Goal: Information Seeking & Learning: Find specific fact

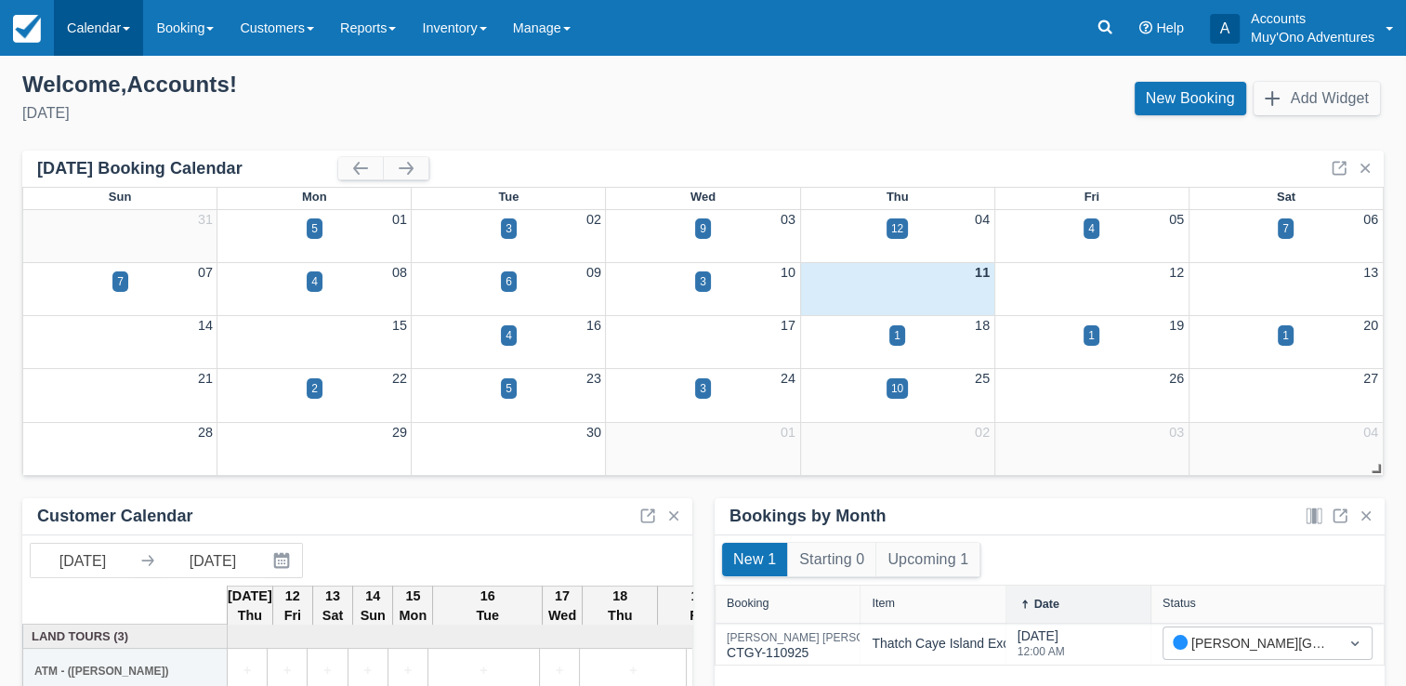
click at [130, 39] on link "Calendar" at bounding box center [98, 28] width 89 height 56
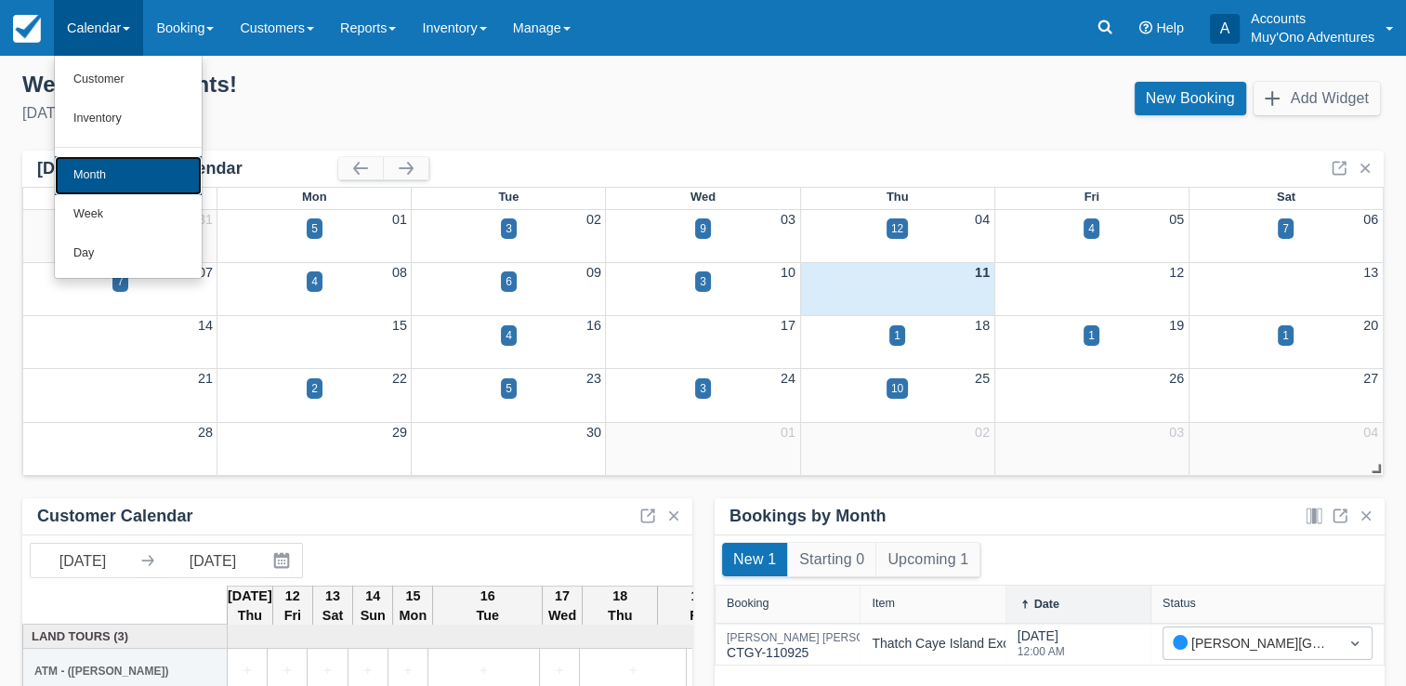
click at [119, 179] on link "Month" at bounding box center [128, 175] width 147 height 39
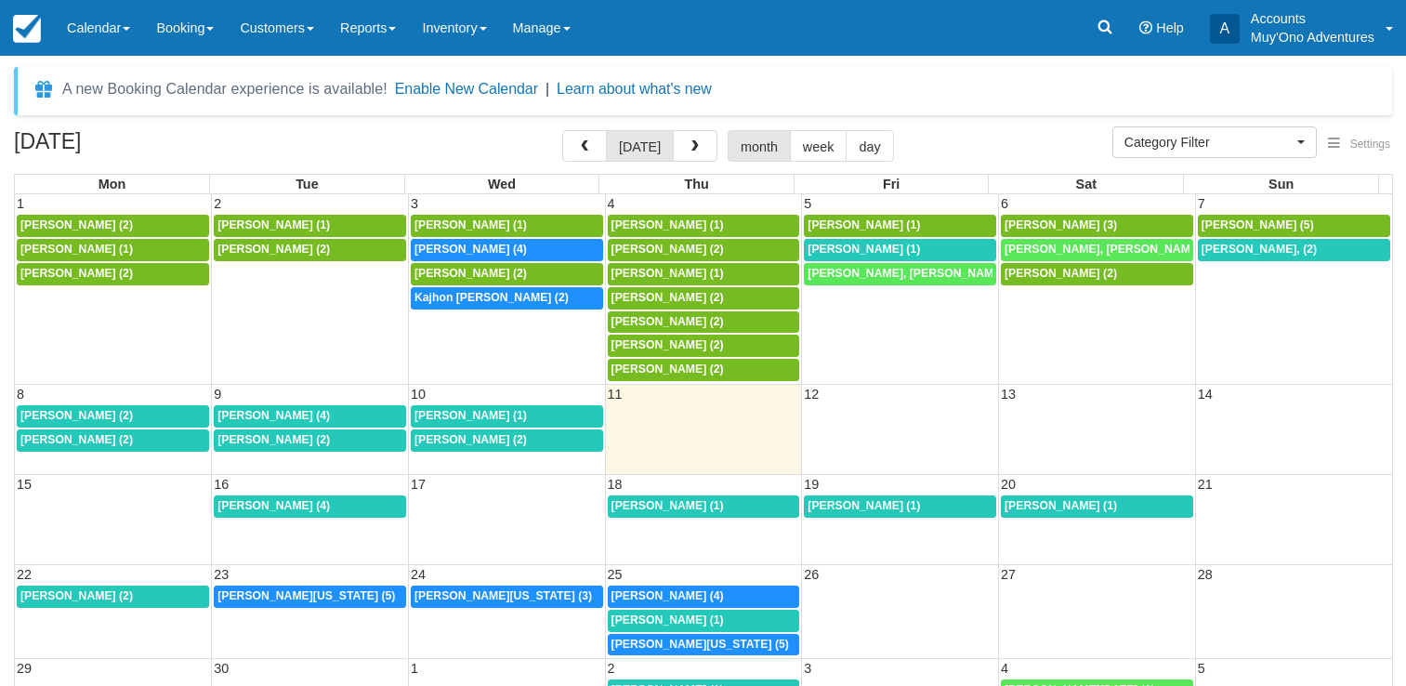
select select
click at [922, 243] on div "[PERSON_NAME] (1)" at bounding box center [899, 249] width 185 height 15
select select
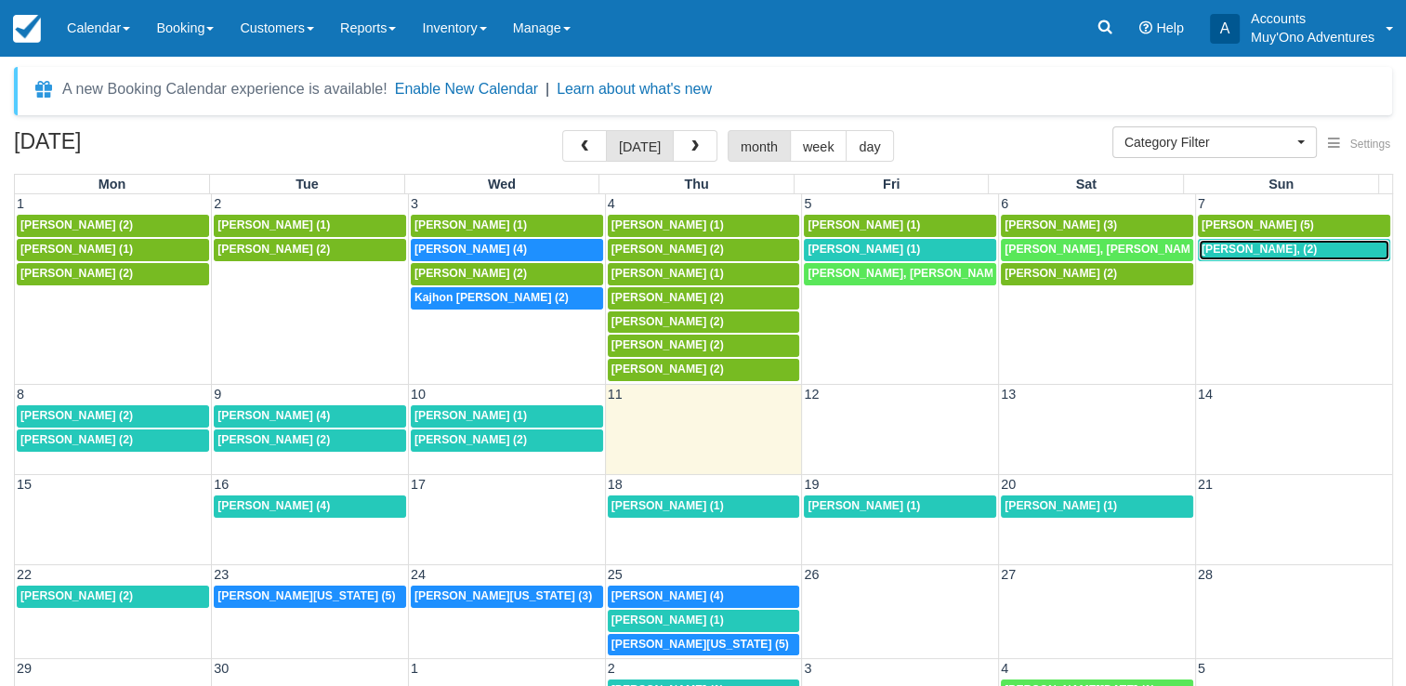
click at [1234, 240] on link "1:30p Kimberly Kendall, (2)" at bounding box center [1294, 250] width 192 height 22
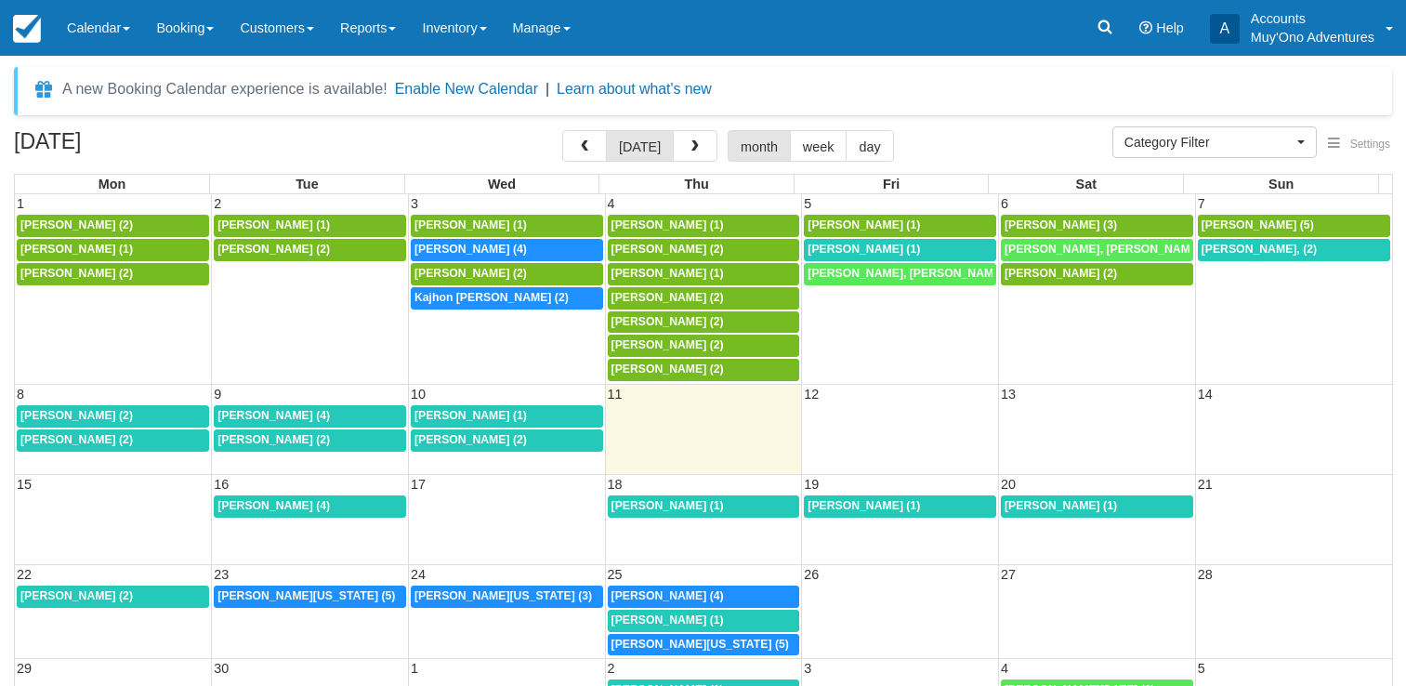
select select
click at [486, 242] on div "7:30a David Harkey (4)" at bounding box center [506, 249] width 185 height 15
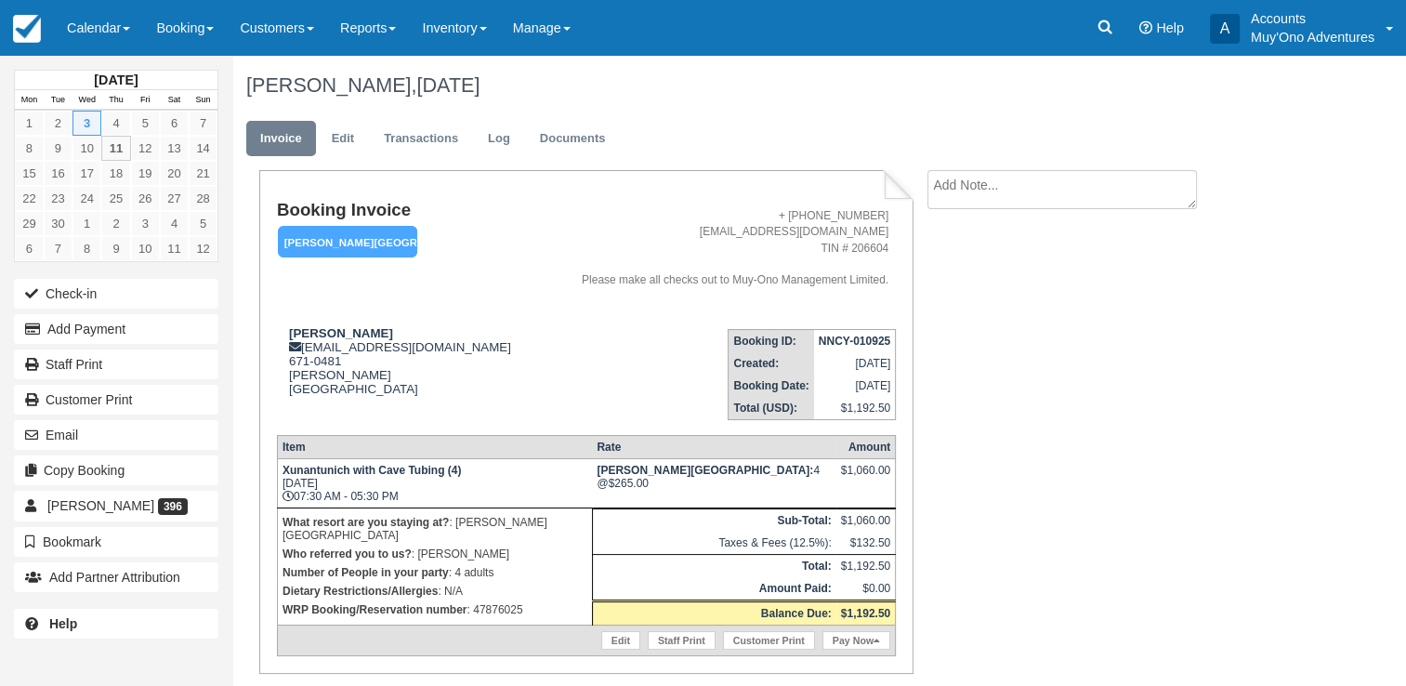
scroll to position [56, 0]
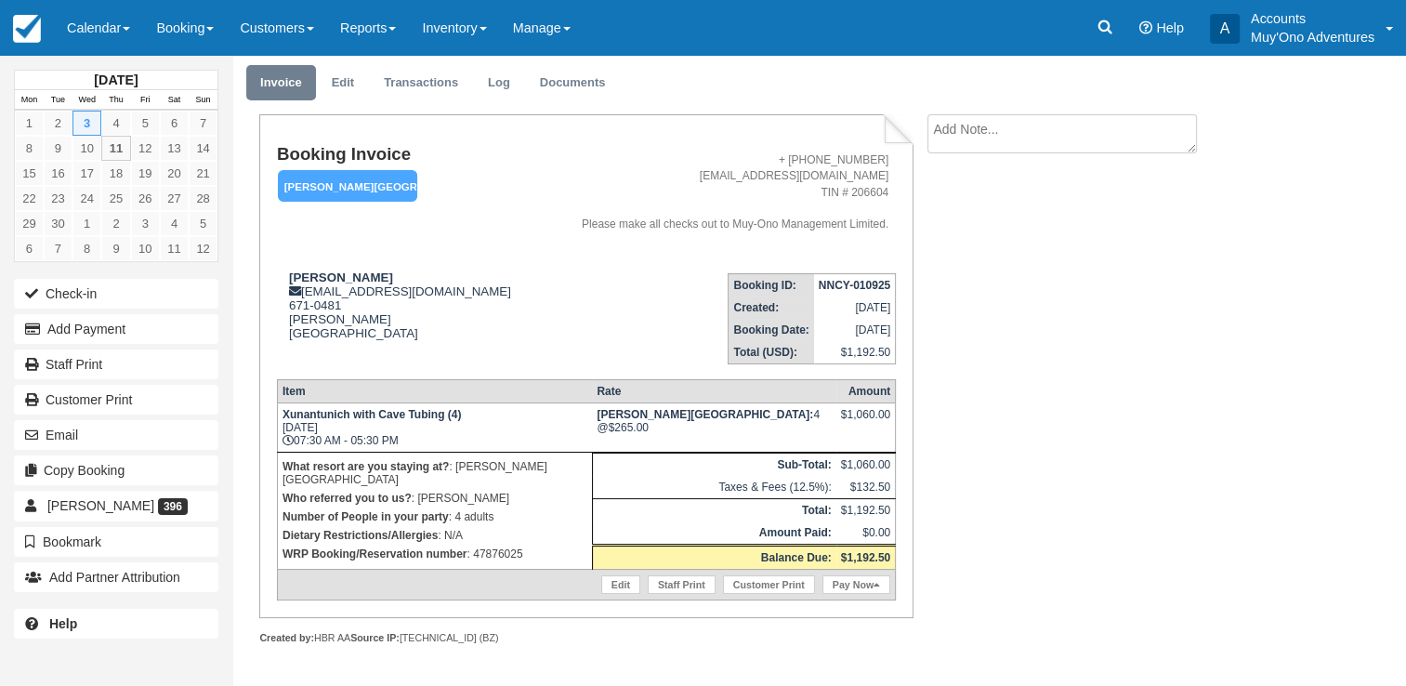
click at [498, 544] on p "WRP Booking/Reservation number : 47876025" at bounding box center [434, 553] width 305 height 19
copy p "47876025"
click at [848, 288] on strong "NNCY-010925" at bounding box center [855, 285] width 72 height 13
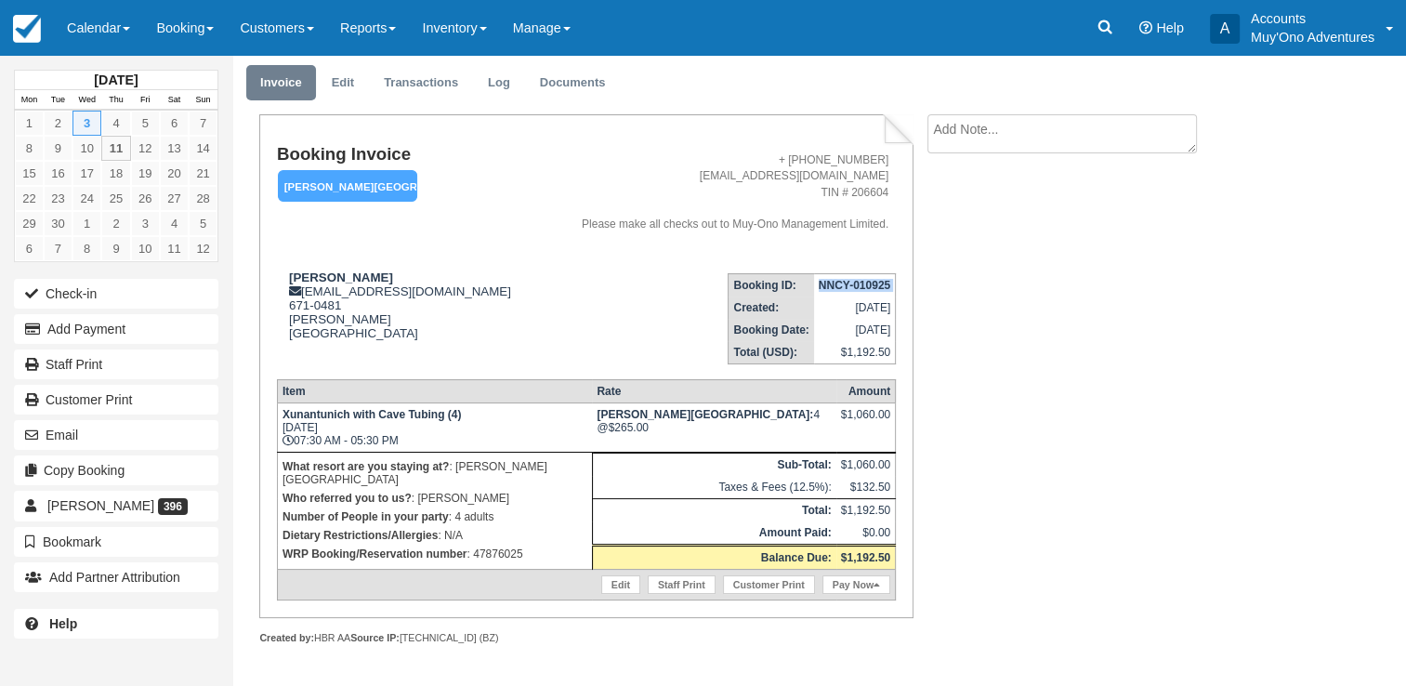
click at [848, 288] on strong "NNCY-010925" at bounding box center [855, 285] width 72 height 13
copy tbody "NNCY-010925"
drag, startPoint x: 286, startPoint y: 273, endPoint x: 367, endPoint y: 278, distance: 81.0
click at [367, 278] on div "David Harkey frontdesk@hopkinsbaybelize.com 671-0481 Hopkins Belize View on Goo…" at bounding box center [407, 316] width 261 height 93
copy strong "David Harkey"
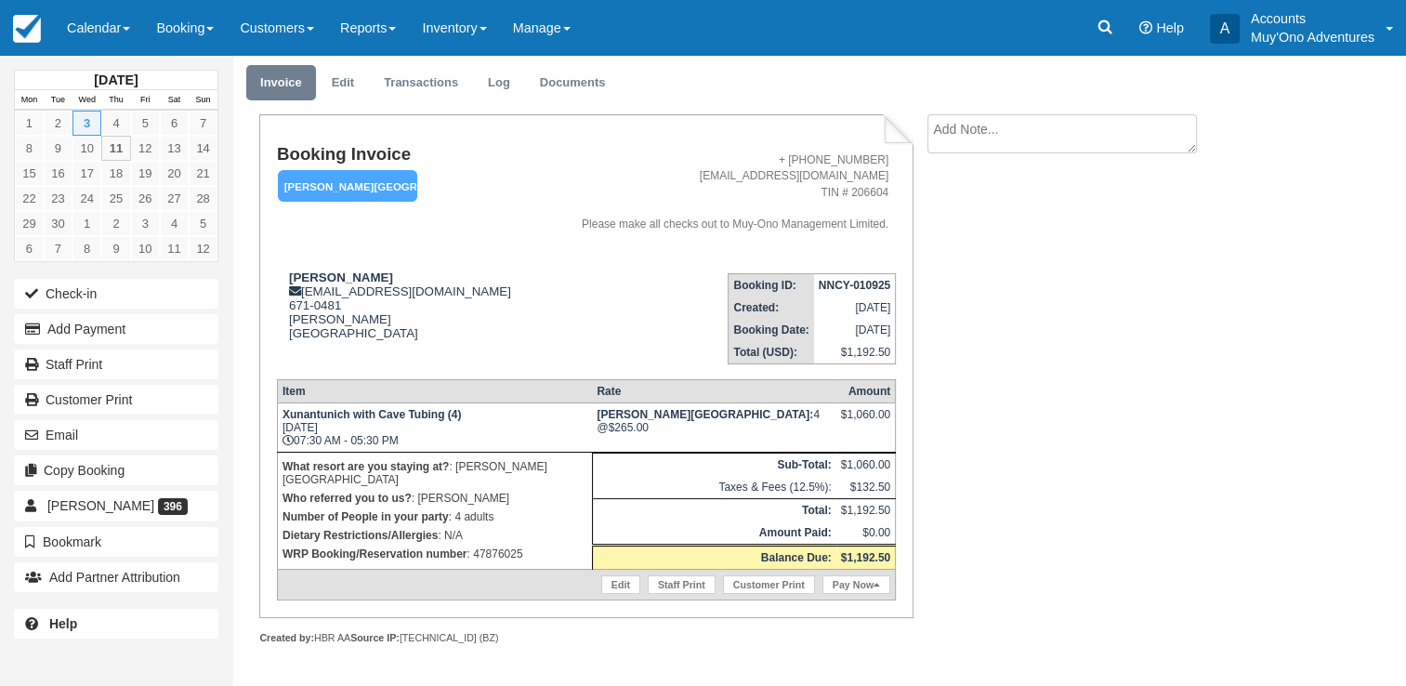
click at [282, 412] on td "Xunantunich with Cave Tubing (4) Wed Sep 3, 2025 07:30 AM - 05:30 PM" at bounding box center [434, 426] width 315 height 49
drag, startPoint x: 283, startPoint y: 415, endPoint x: 442, endPoint y: 419, distance: 158.9
click at [442, 419] on strong "Xunantunich with Cave Tubing (4)" at bounding box center [371, 414] width 178 height 13
copy strong "Xunantunich with Cave Tubing"
click at [491, 544] on p "WRP Booking/Reservation number : 47876025" at bounding box center [434, 553] width 305 height 19
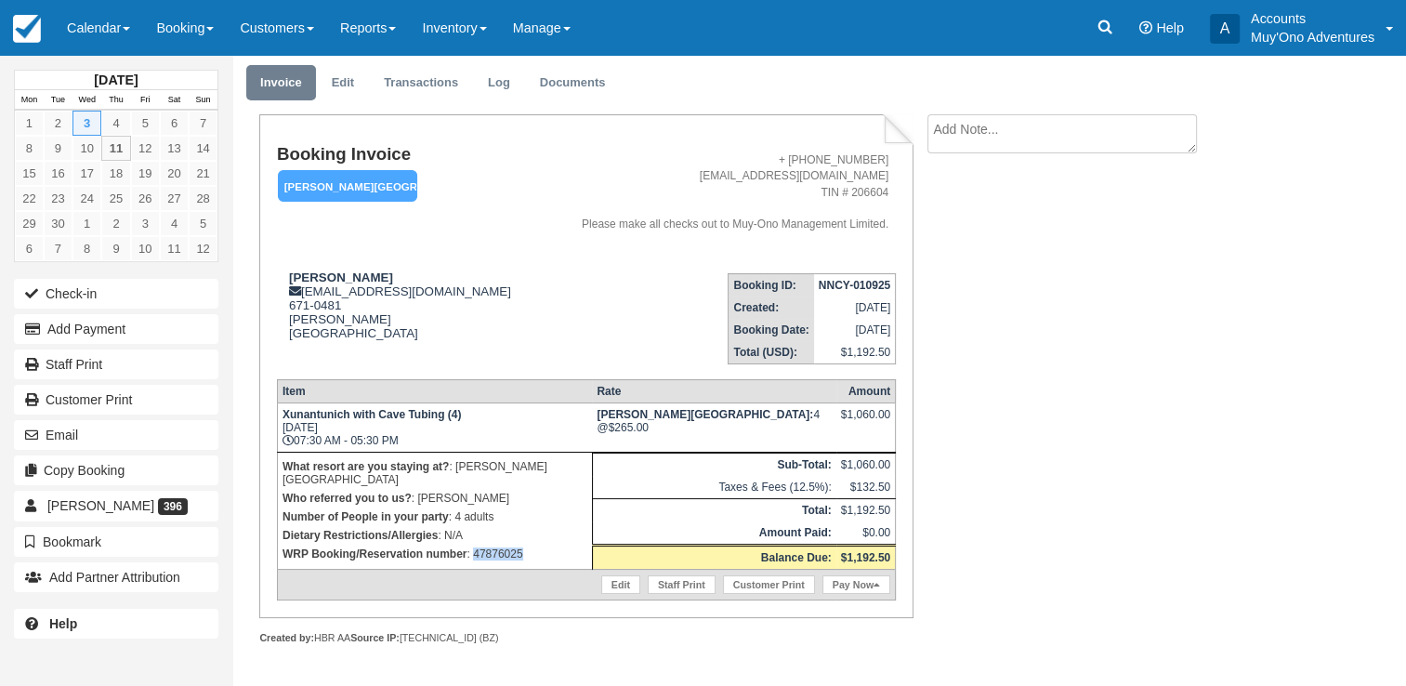
click at [491, 544] on p "WRP Booking/Reservation number : 47876025" at bounding box center [434, 553] width 305 height 19
copy p "47876025"
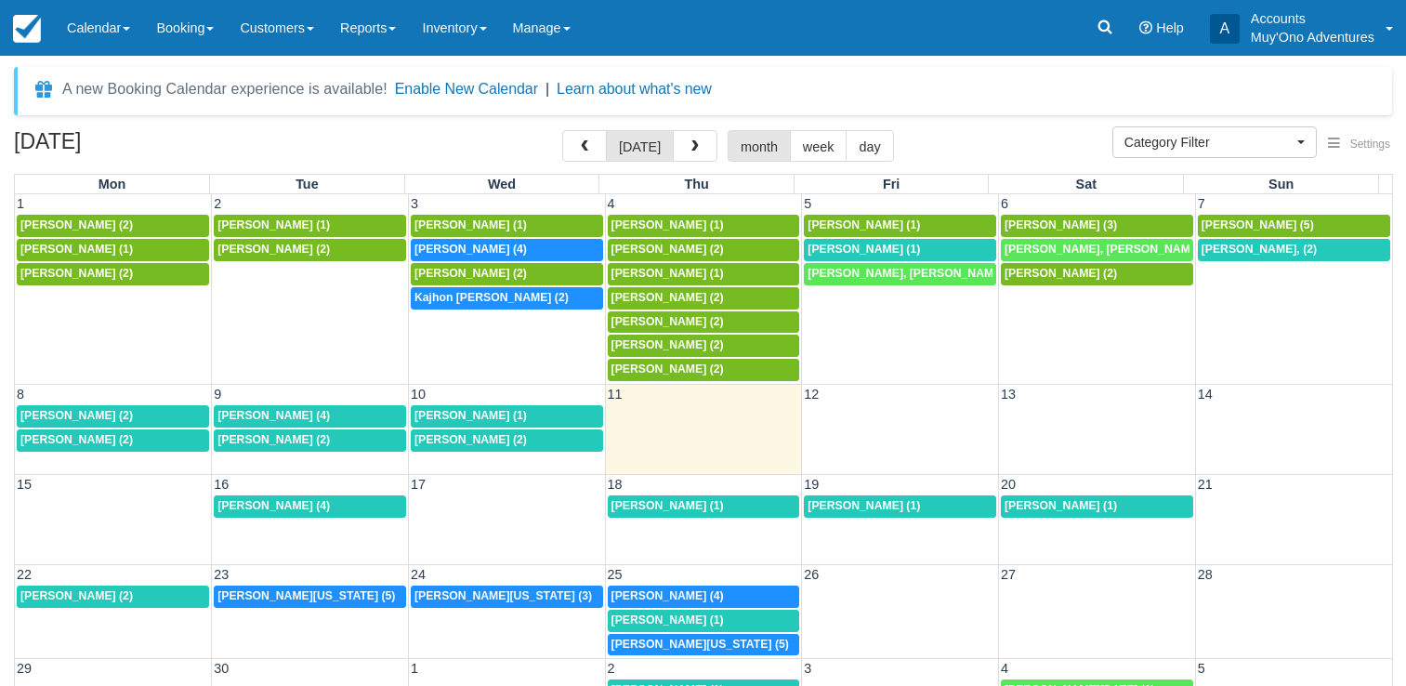
select select
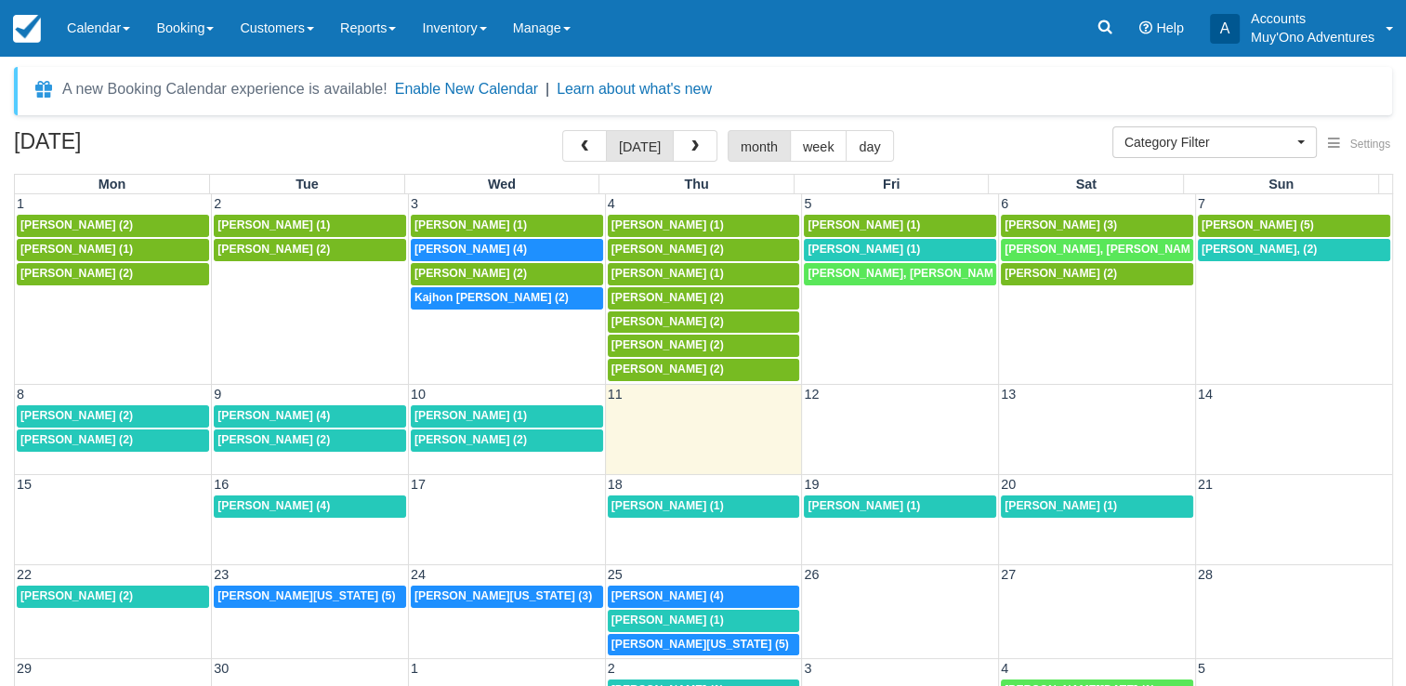
scroll to position [1, 0]
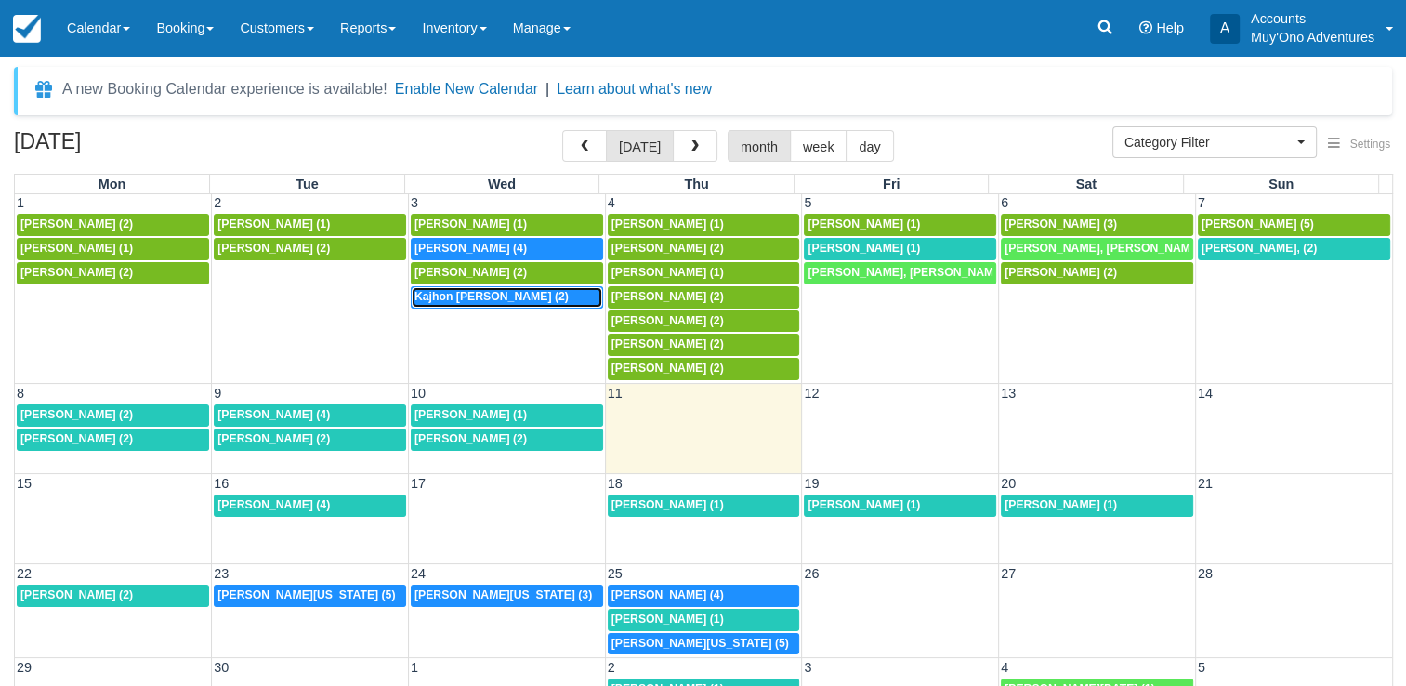
click at [477, 298] on span "Kajhon Soyini (2)" at bounding box center [491, 296] width 154 height 13
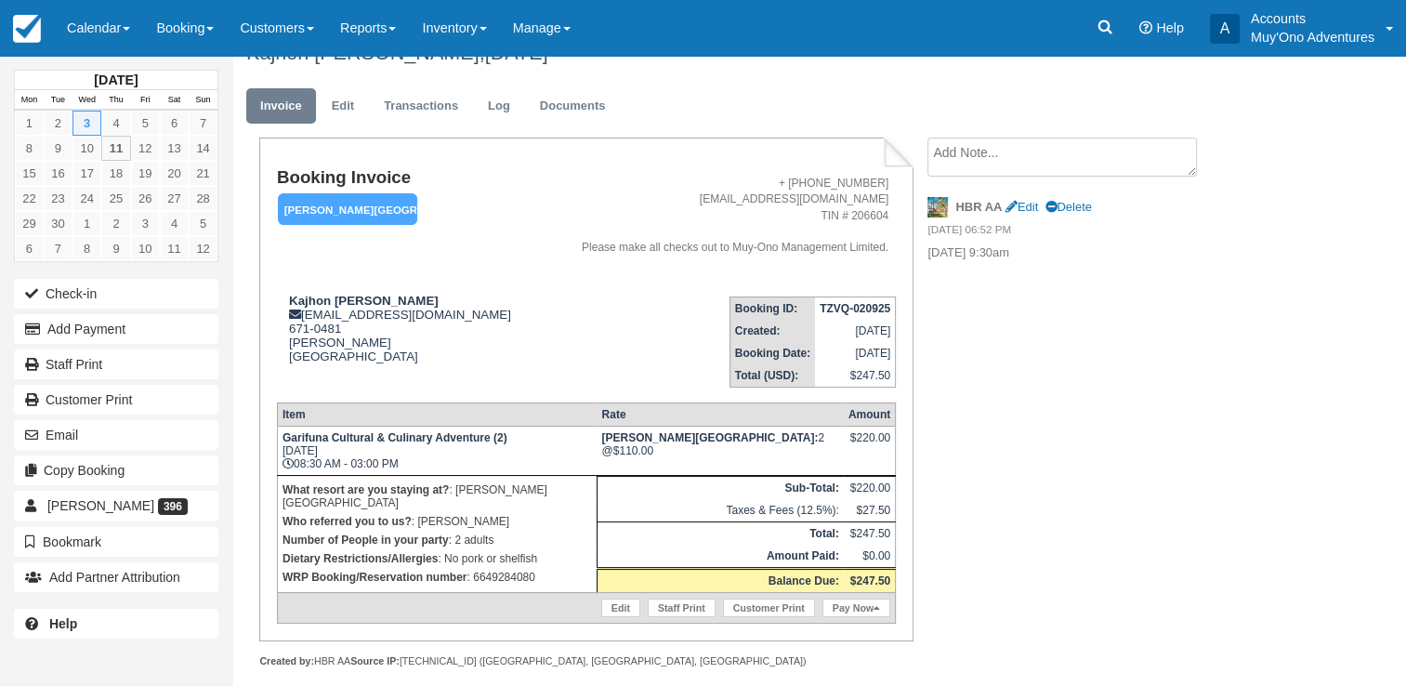
scroll to position [33, 0]
click at [503, 567] on p "WRP Booking/Reservation number : 6649284080" at bounding box center [436, 576] width 309 height 19
copy p "6649284080"
click at [858, 317] on td "TZVQ-020925" at bounding box center [855, 306] width 81 height 23
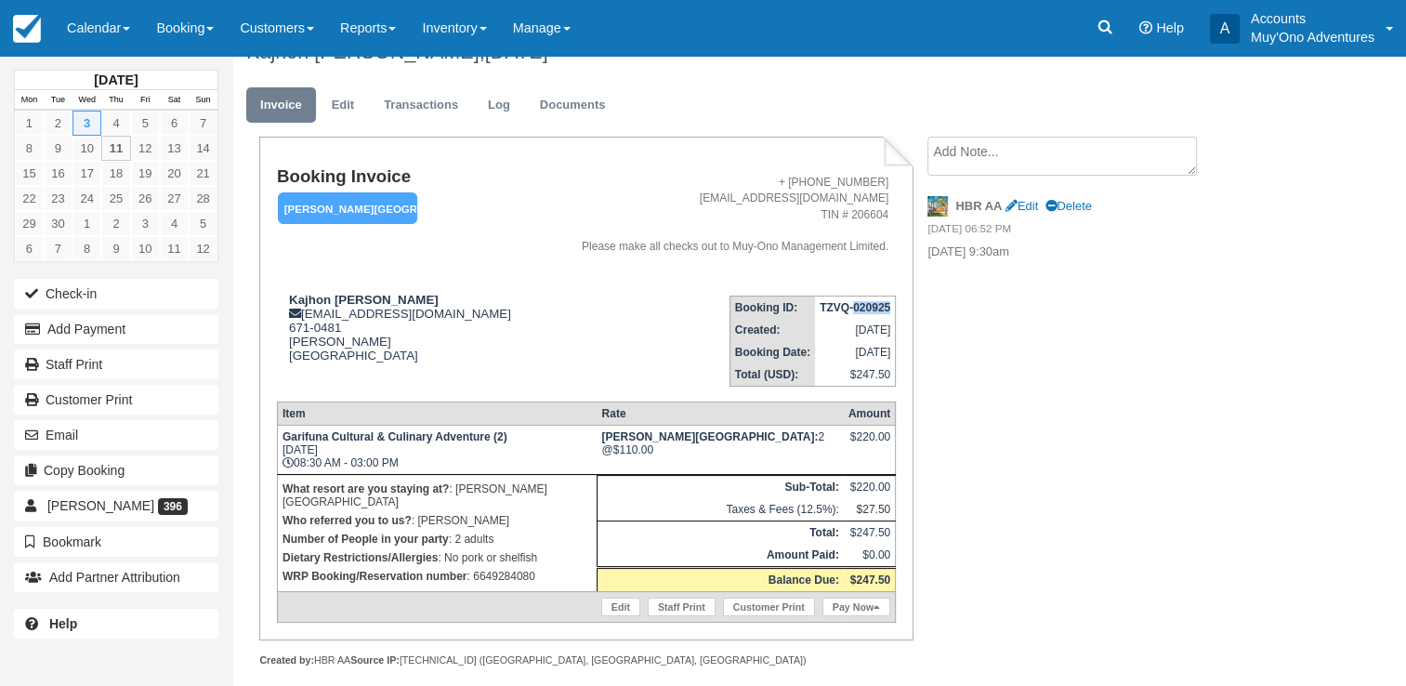
click at [858, 317] on td "TZVQ-020925" at bounding box center [855, 306] width 81 height 23
drag, startPoint x: 858, startPoint y: 317, endPoint x: 894, endPoint y: 313, distance: 35.5
click at [894, 313] on td "TZVQ-020925" at bounding box center [855, 306] width 81 height 23
copy strong "TZVQ-020925"
drag, startPoint x: 287, startPoint y: 294, endPoint x: 370, endPoint y: 295, distance: 82.7
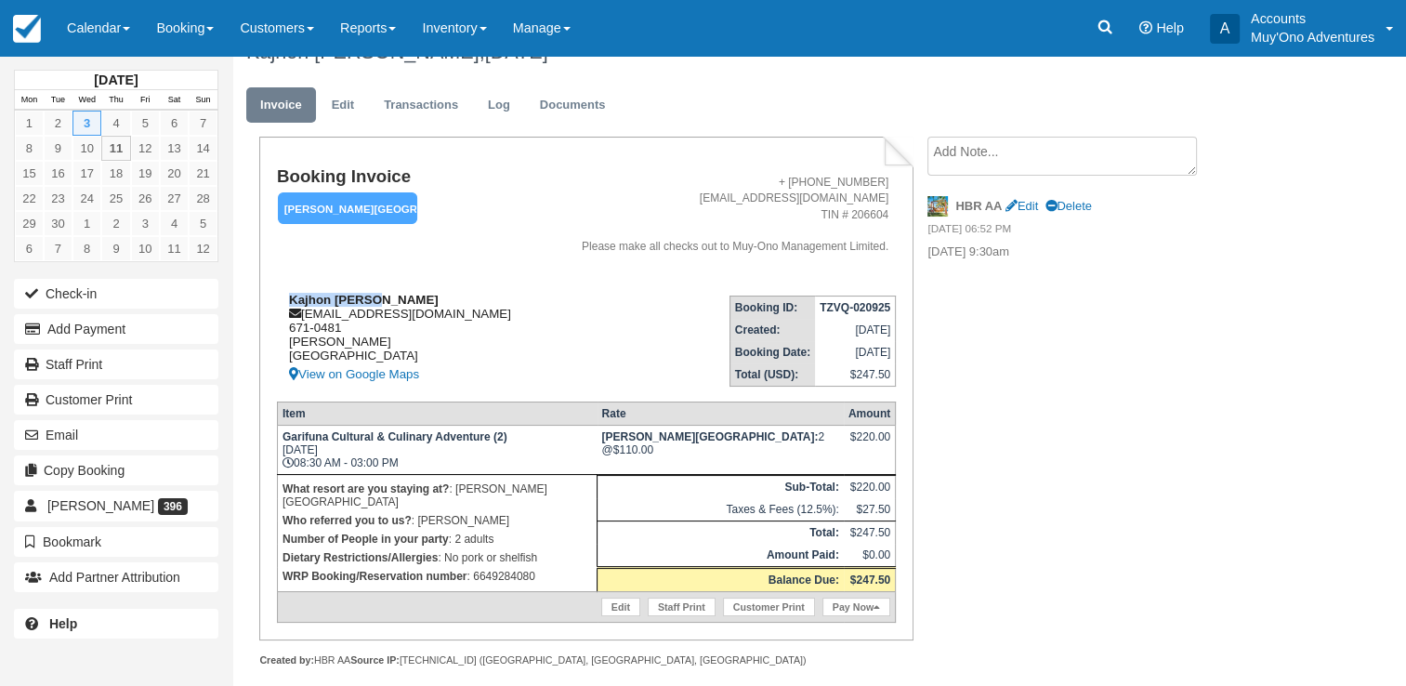
click at [370, 295] on div "Kajhon [PERSON_NAME] [EMAIL_ADDRESS][DOMAIN_NAME] 671-0481 [PERSON_NAME] [GEOGR…" at bounding box center [407, 339] width 261 height 93
copy strong "Kajhon [PERSON_NAME]"
drag, startPoint x: 287, startPoint y: 448, endPoint x: 331, endPoint y: 444, distance: 43.8
click at [331, 444] on td "Garifuna Cultural & Culinary Adventure (2) [DATE] 08:30 AM - 03:00 PM" at bounding box center [437, 449] width 320 height 49
drag, startPoint x: 331, startPoint y: 444, endPoint x: 491, endPoint y: 439, distance: 159.9
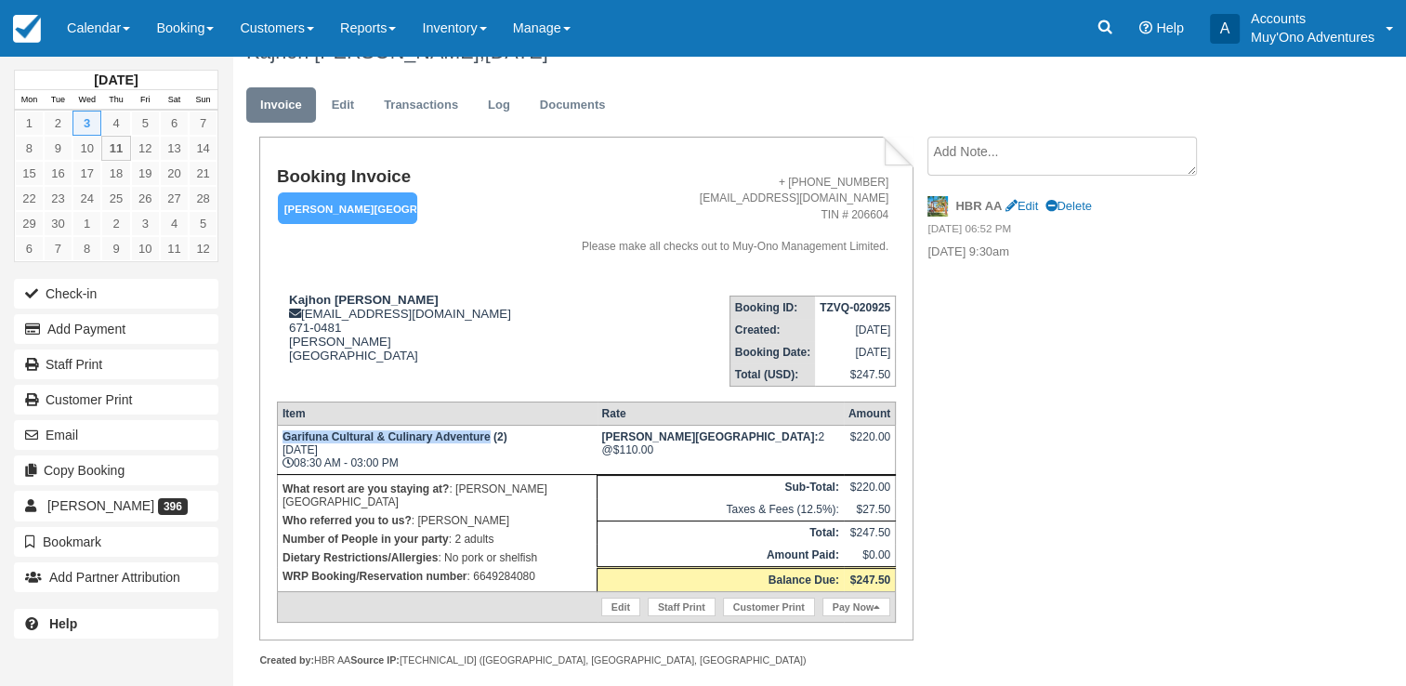
click at [491, 439] on td "Garifuna Cultural & Culinary Adventure (2) [DATE] 08:30 AM - 03:00 PM" at bounding box center [437, 449] width 320 height 49
copy strong "Garifuna Cultural & Culinary Adventure"
click at [479, 574] on td "What resort are you staying at? : [PERSON_NAME][GEOGRAPHIC_DATA] Who referred y…" at bounding box center [437, 532] width 320 height 117
copy p "6649284080"
